Goal: Find specific page/section: Find specific page/section

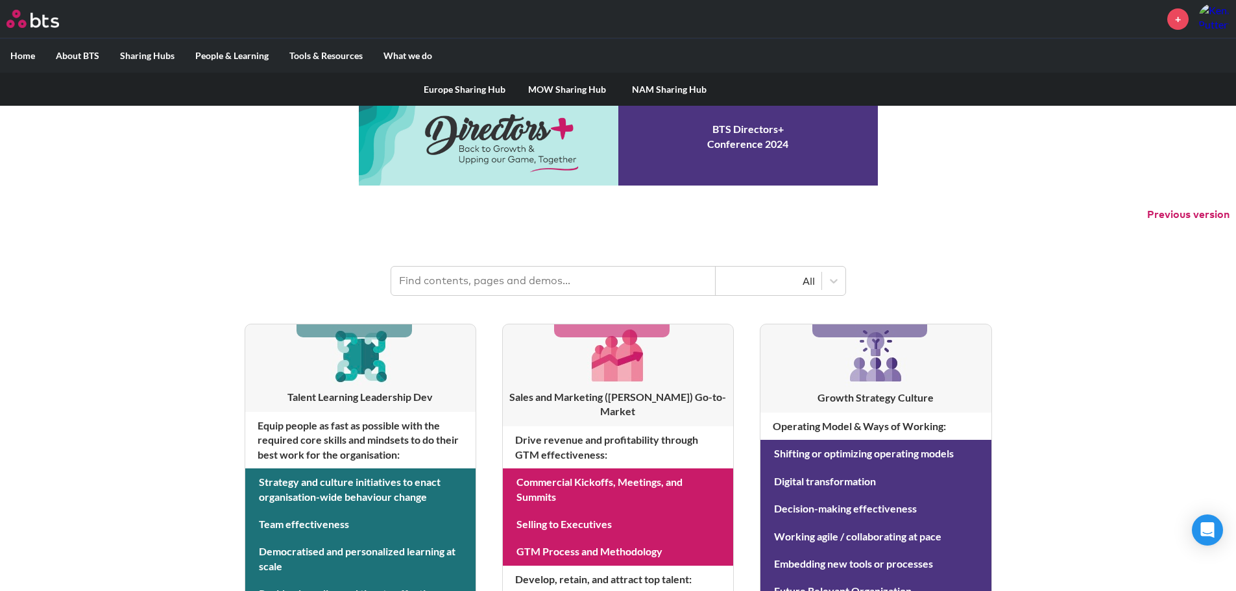
click at [650, 90] on link "NAM Sharing Hub" at bounding box center [669, 90] width 103 height 34
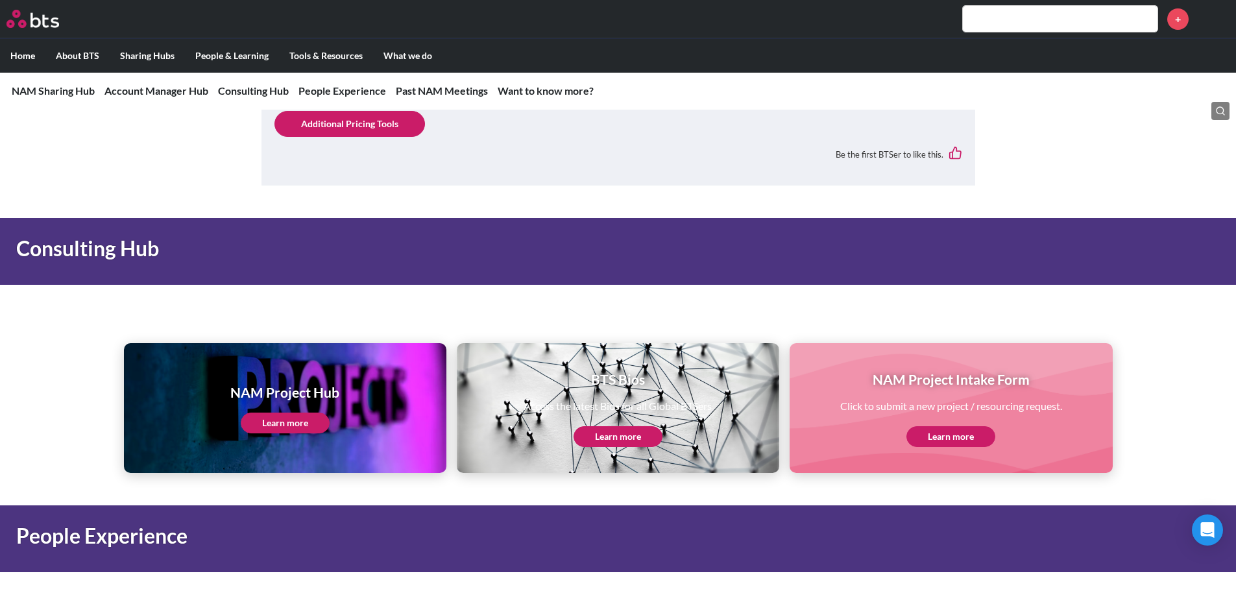
scroll to position [1363, 0]
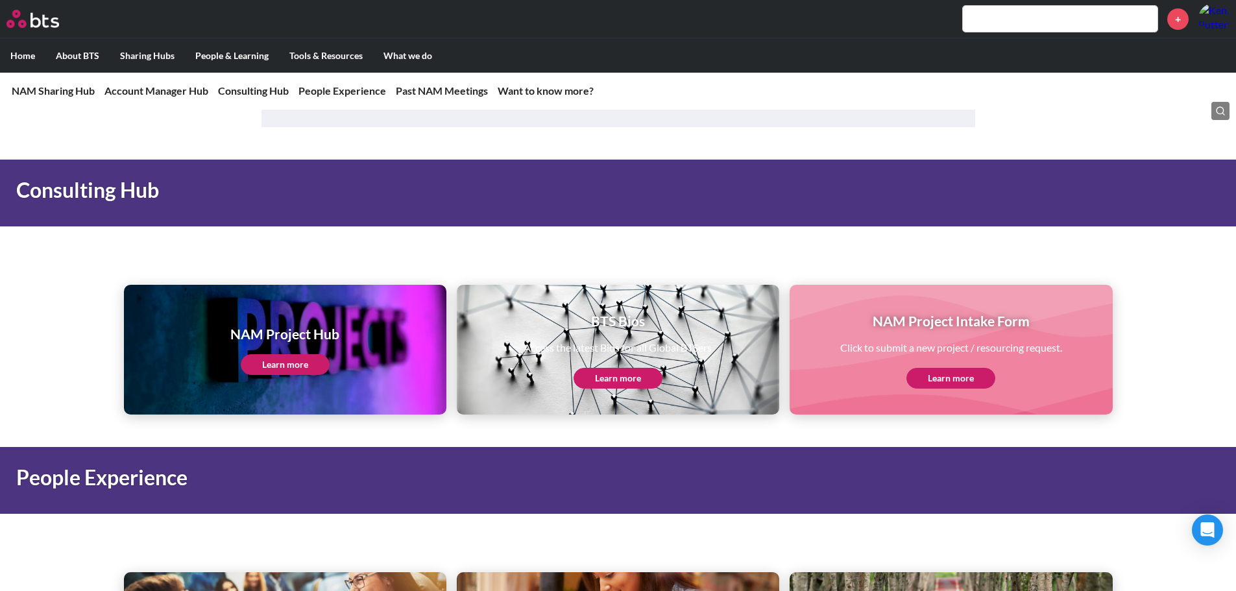
click at [312, 362] on link "Learn more" at bounding box center [285, 364] width 89 height 21
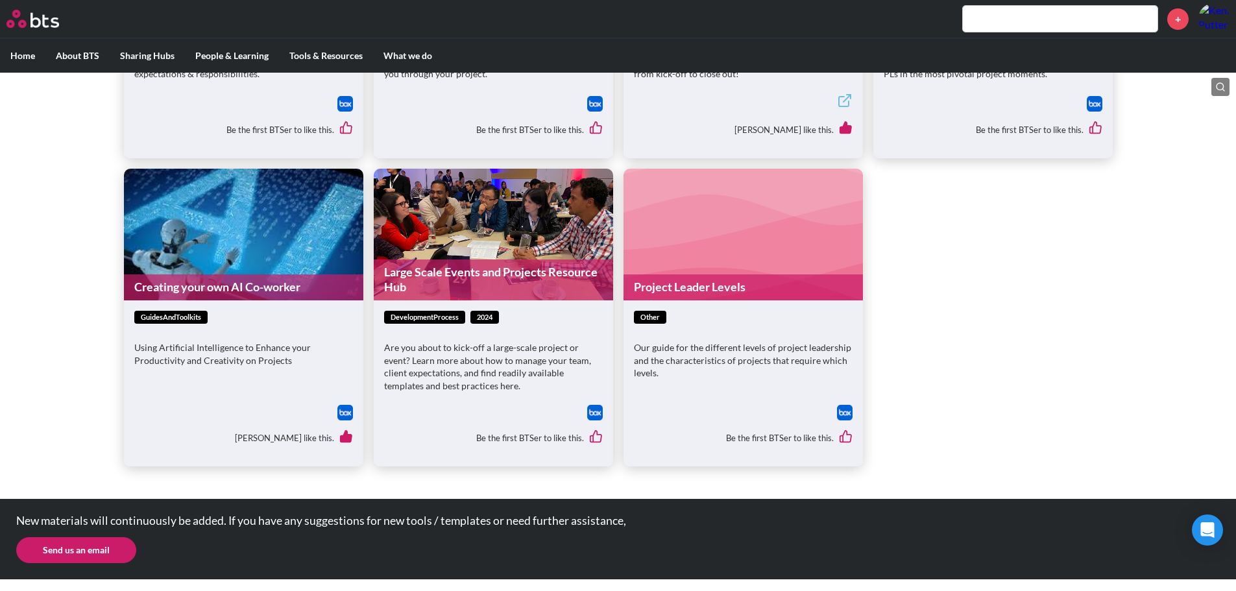
scroll to position [372, 0]
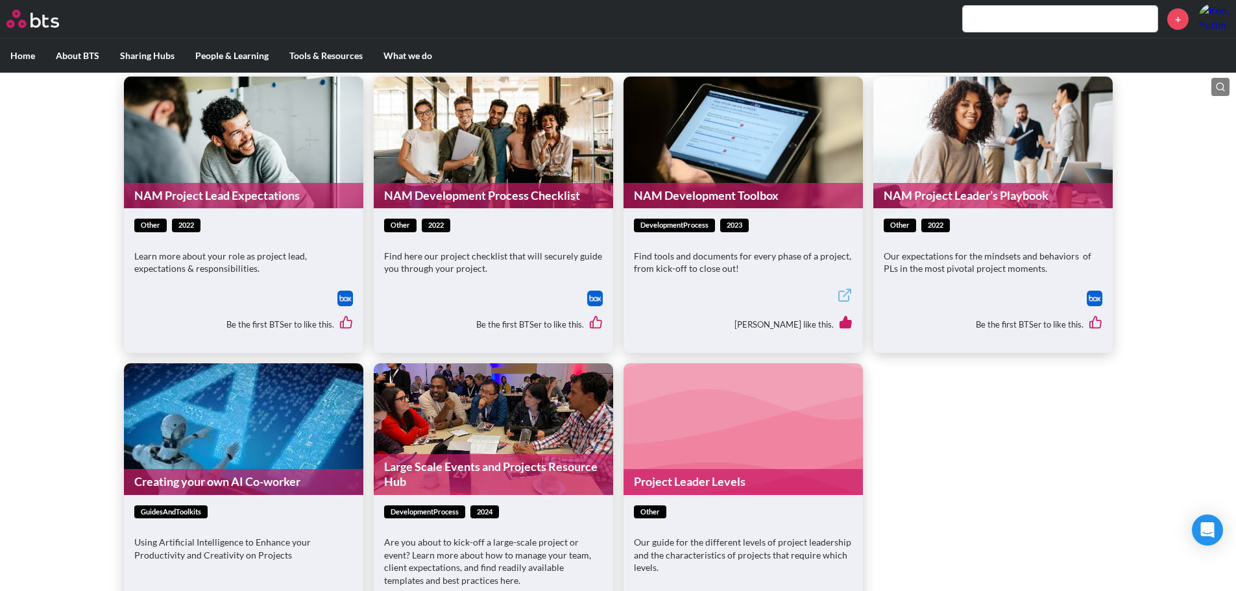
click at [483, 193] on link "NAM Development Process Checklist" at bounding box center [493, 195] width 239 height 25
